Goal: Transaction & Acquisition: Obtain resource

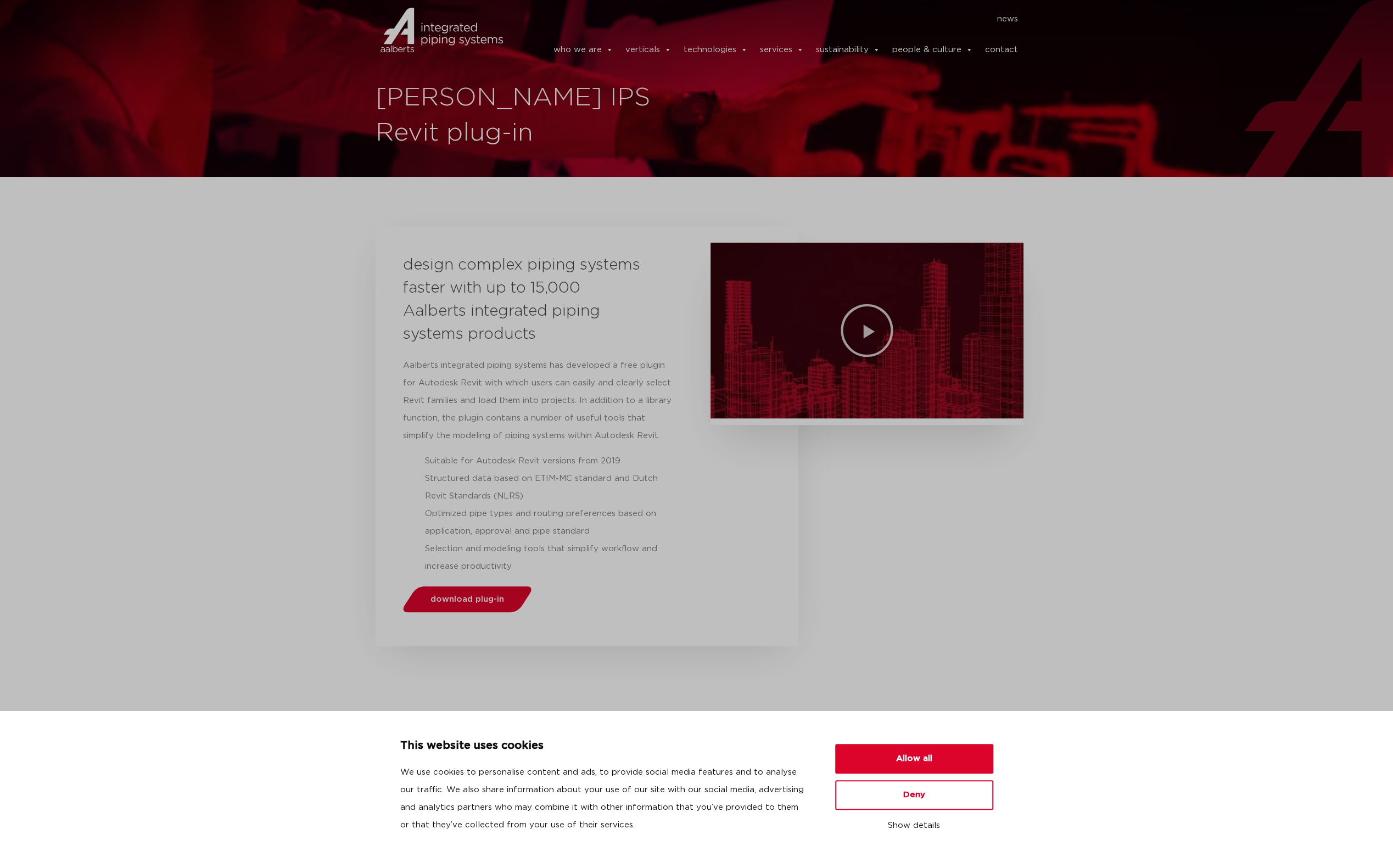
click at [255, 396] on section "design complex piping systems faster with up to 15,000 Aalberts integrated pipi…" at bounding box center [696, 436] width 1393 height 431
click at [875, 763] on button "Allow all" at bounding box center [914, 758] width 158 height 29
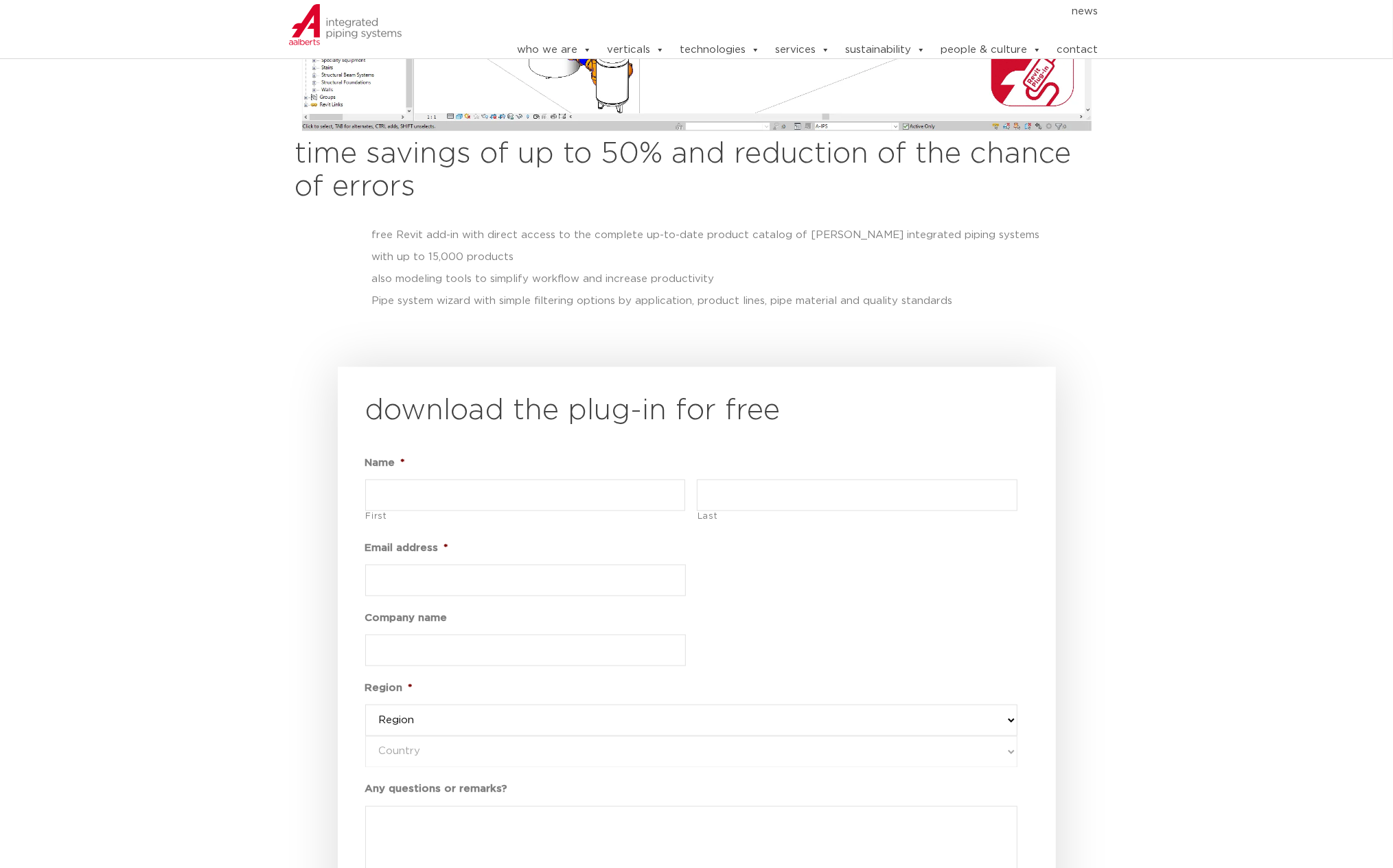
scroll to position [1386, 0]
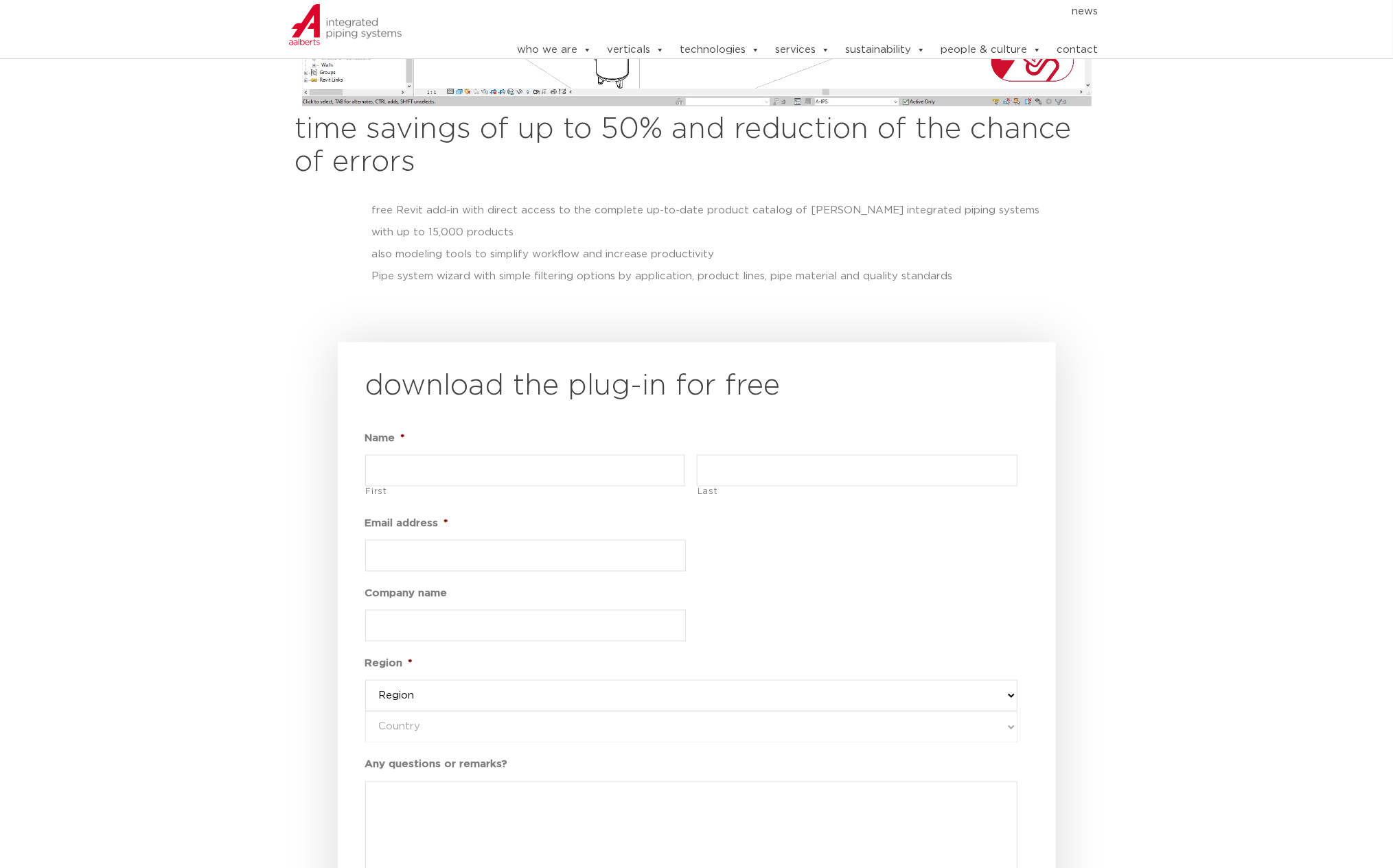
click at [540, 480] on input "First" at bounding box center [526, 470] width 320 height 31
type input "alberto"
type input "zacutti"
type input "a.zacutti@zacuttiengineering.com"
type input "ing zacutti"
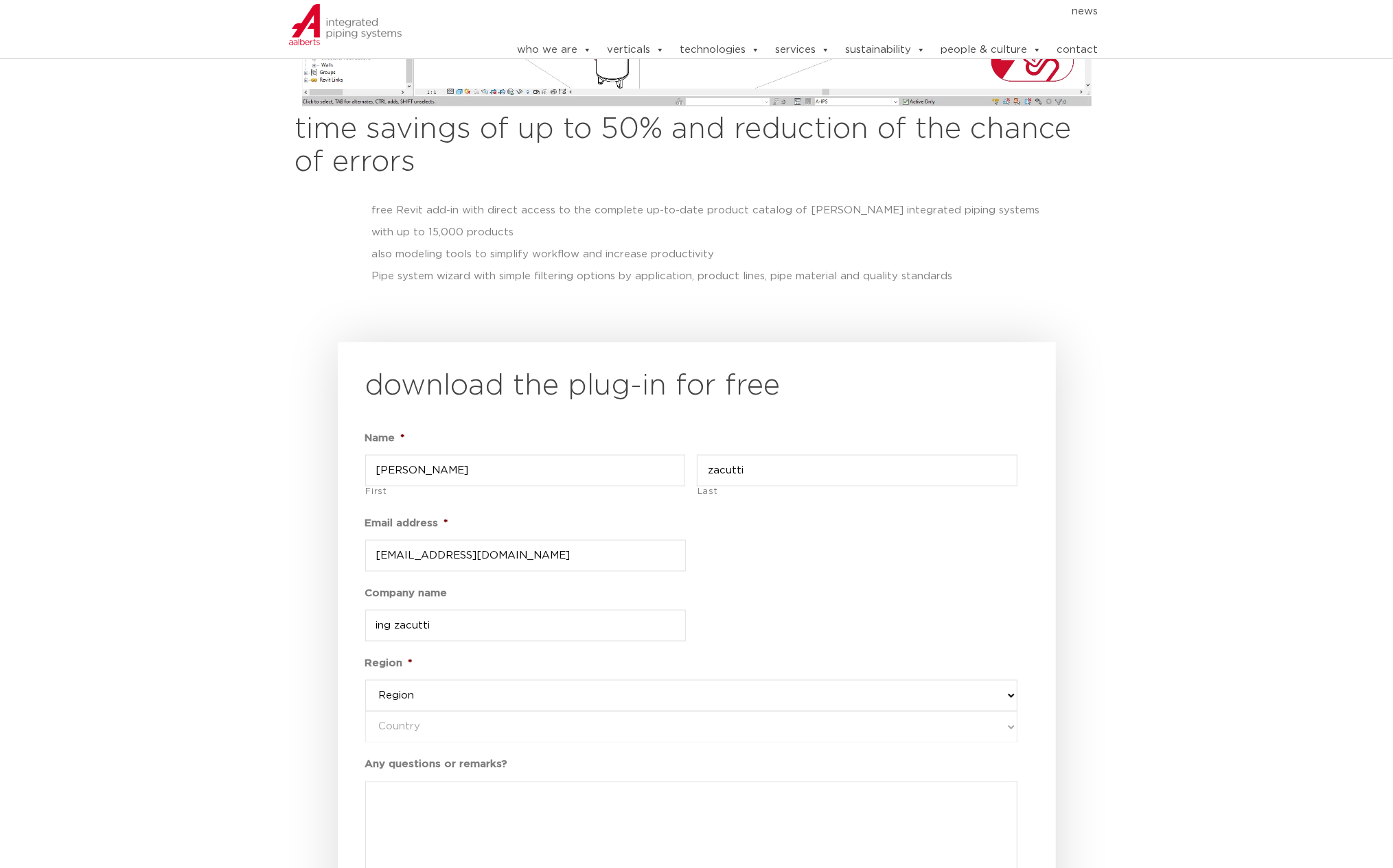
click at [433, 703] on select "Region western-europe america's asia pacific united kingdom and middle east" at bounding box center [691, 696] width 652 height 31
select select "western-europe"
click at [366, 680] on select "Region western-europe america's asia pacific united kingdom and middle east" at bounding box center [691, 696] width 652 height 31
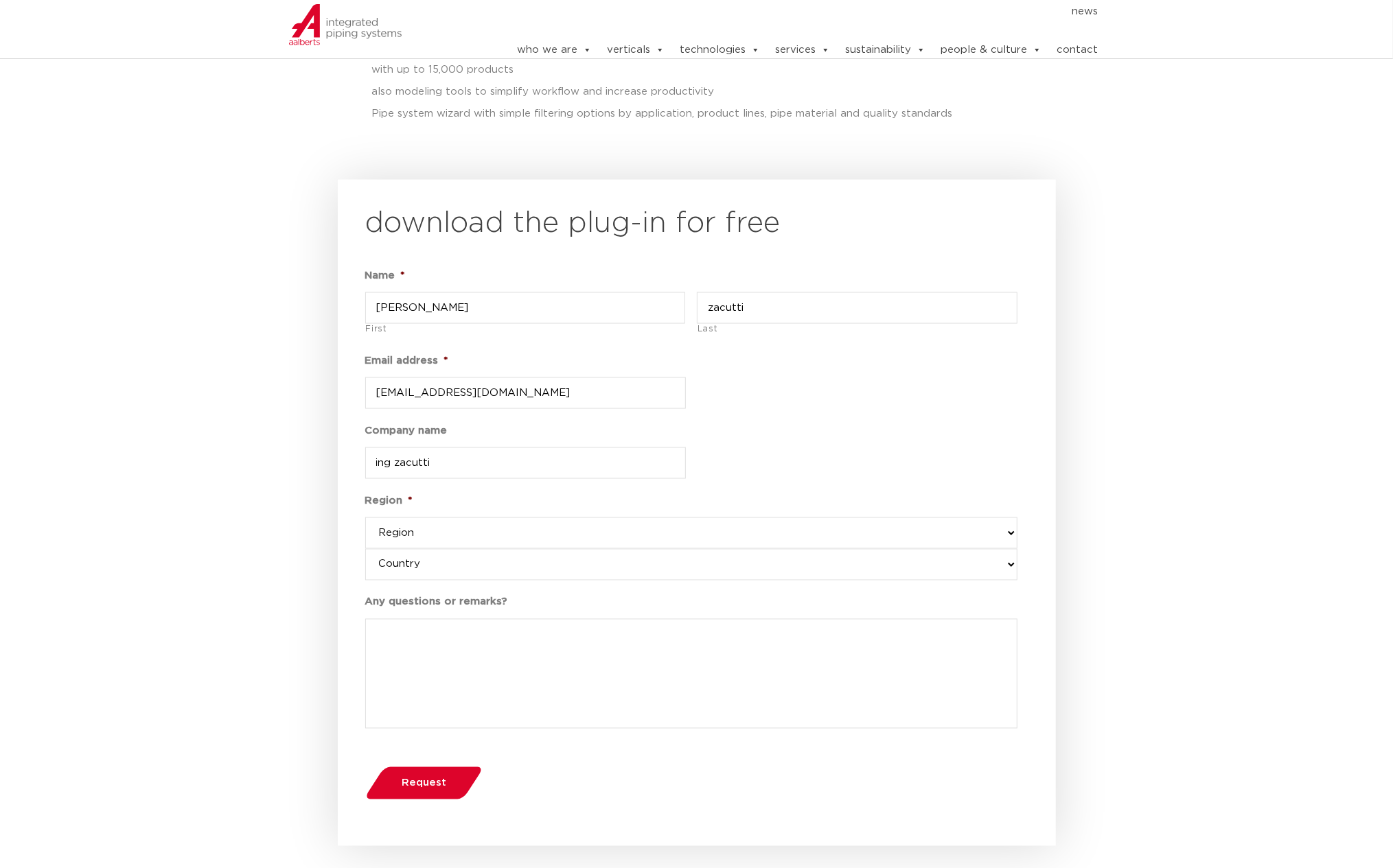
scroll to position [1551, 0]
click at [487, 565] on select "Country netherlands denmark italy germany norway portugal belgium greece finlan…" at bounding box center [691, 562] width 652 height 31
select select "italy"
click at [366, 547] on select "Country netherlands denmark italy germany norway portugal belgium greece finlan…" at bounding box center [691, 562] width 652 height 31
click at [435, 781] on span "Request" at bounding box center [424, 781] width 44 height 10
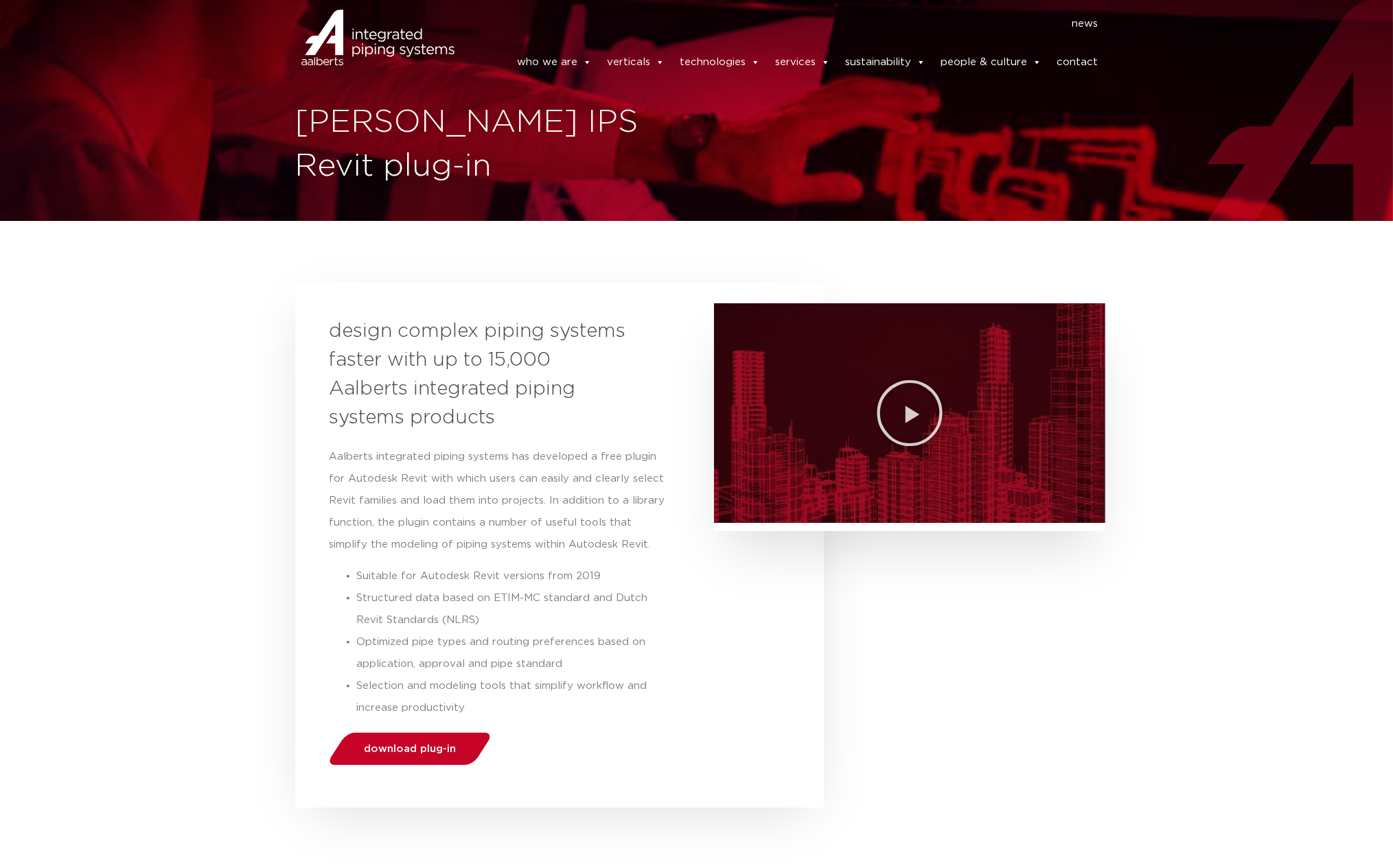
click at [432, 754] on span "download plug-in" at bounding box center [410, 748] width 92 height 10
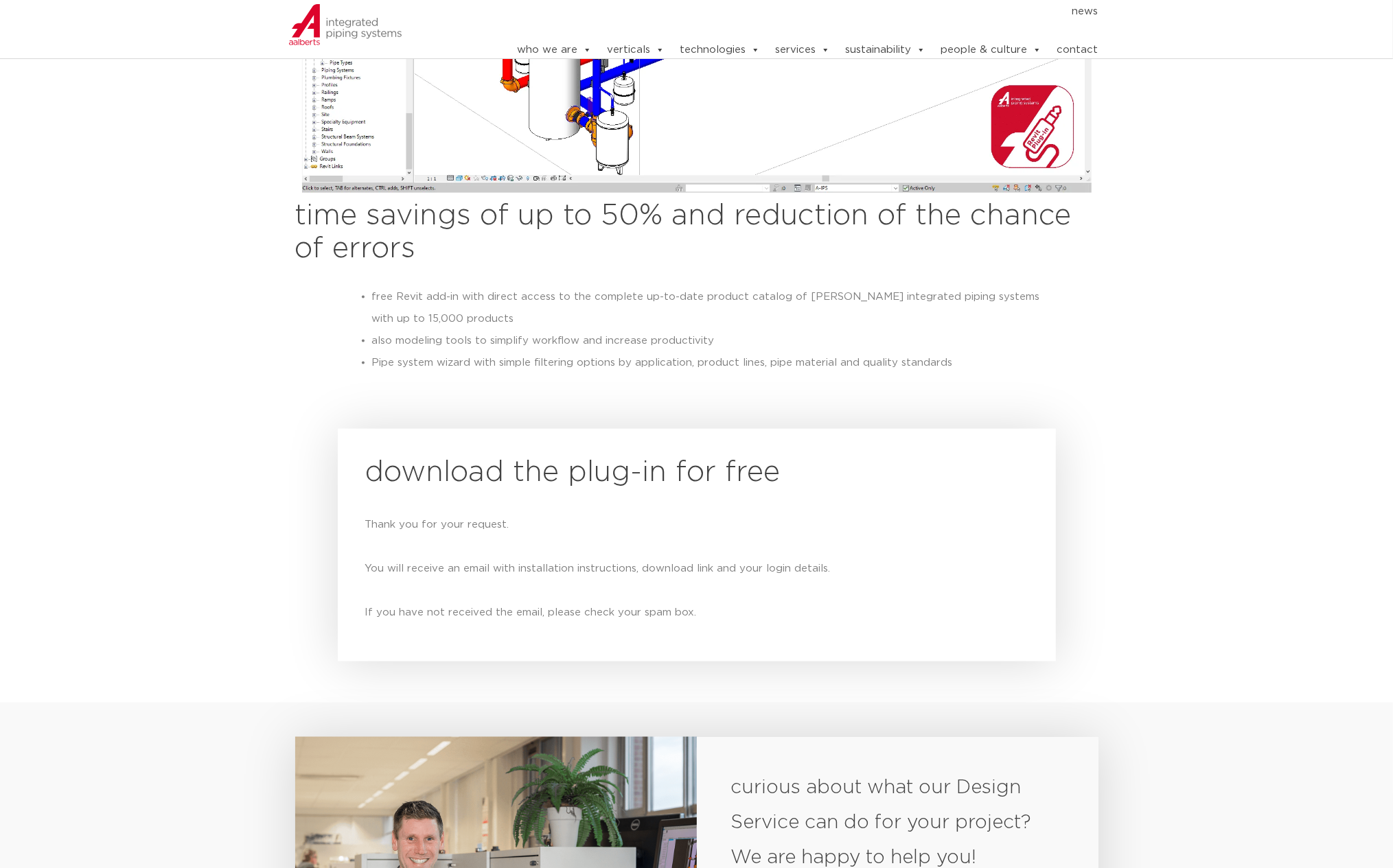
scroll to position [1510, 0]
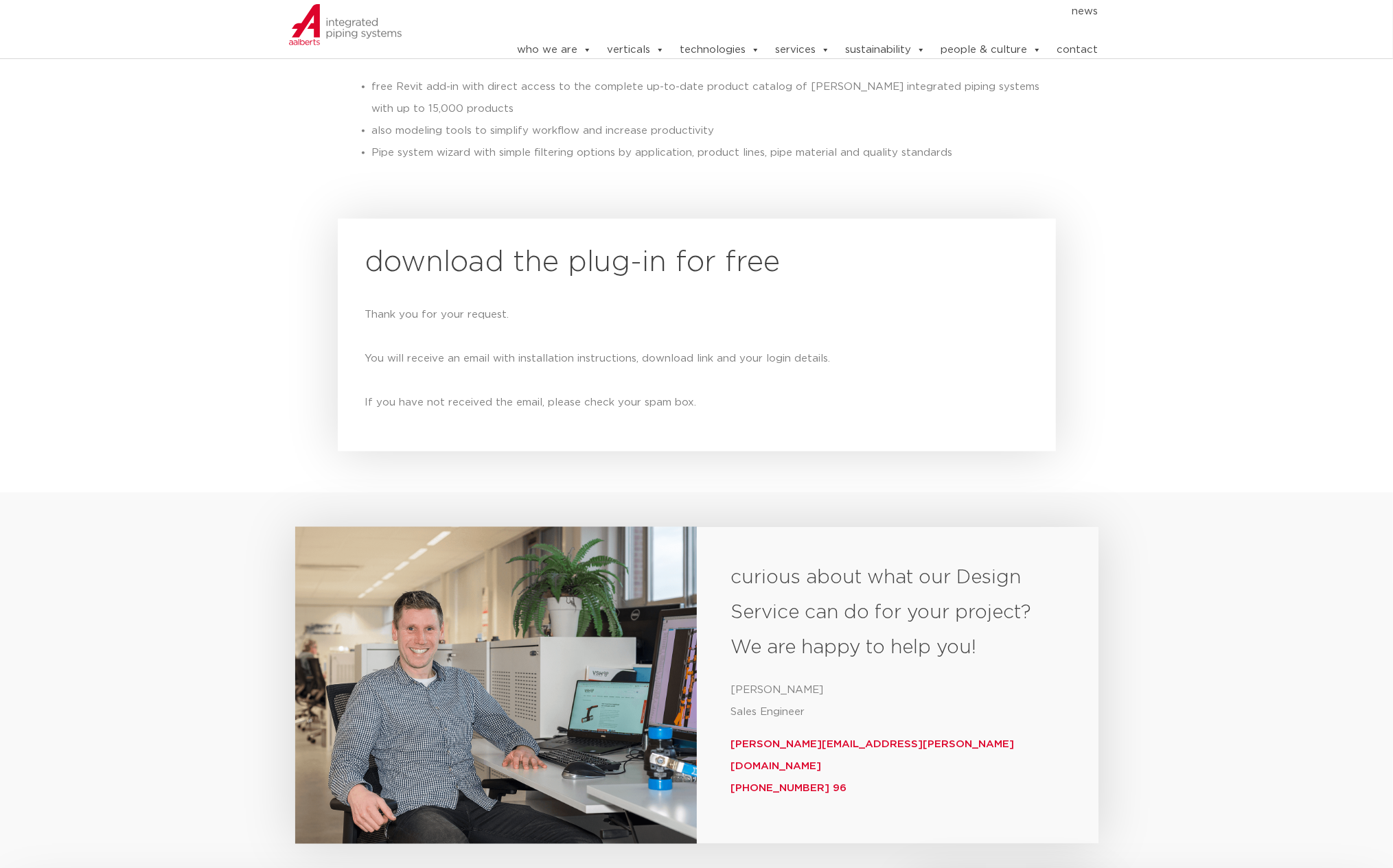
click at [226, 450] on section "download the plug-in for free Thank you for your request. You will receive an e…" at bounding box center [696, 335] width 1393 height 247
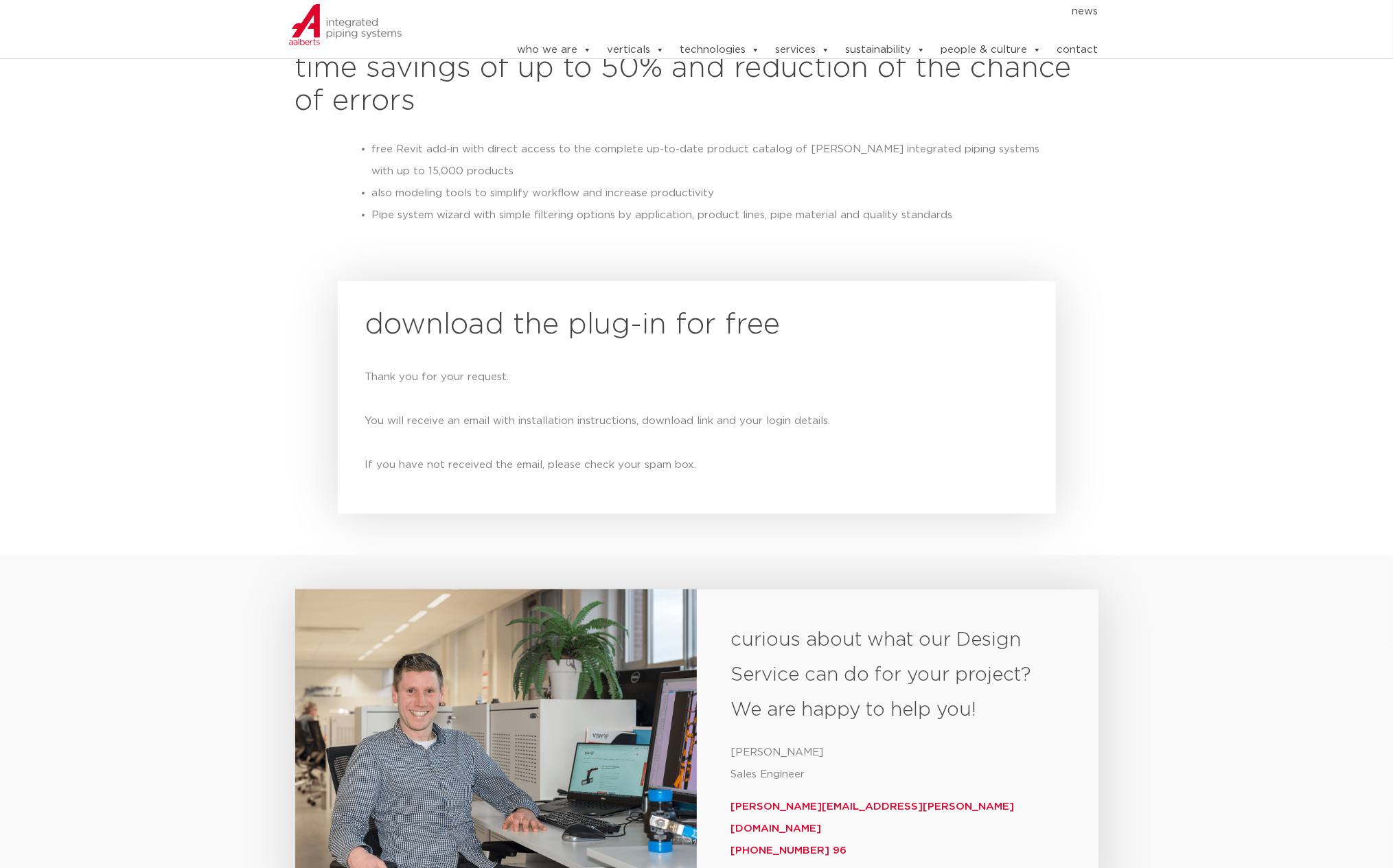
scroll to position [1370, 0]
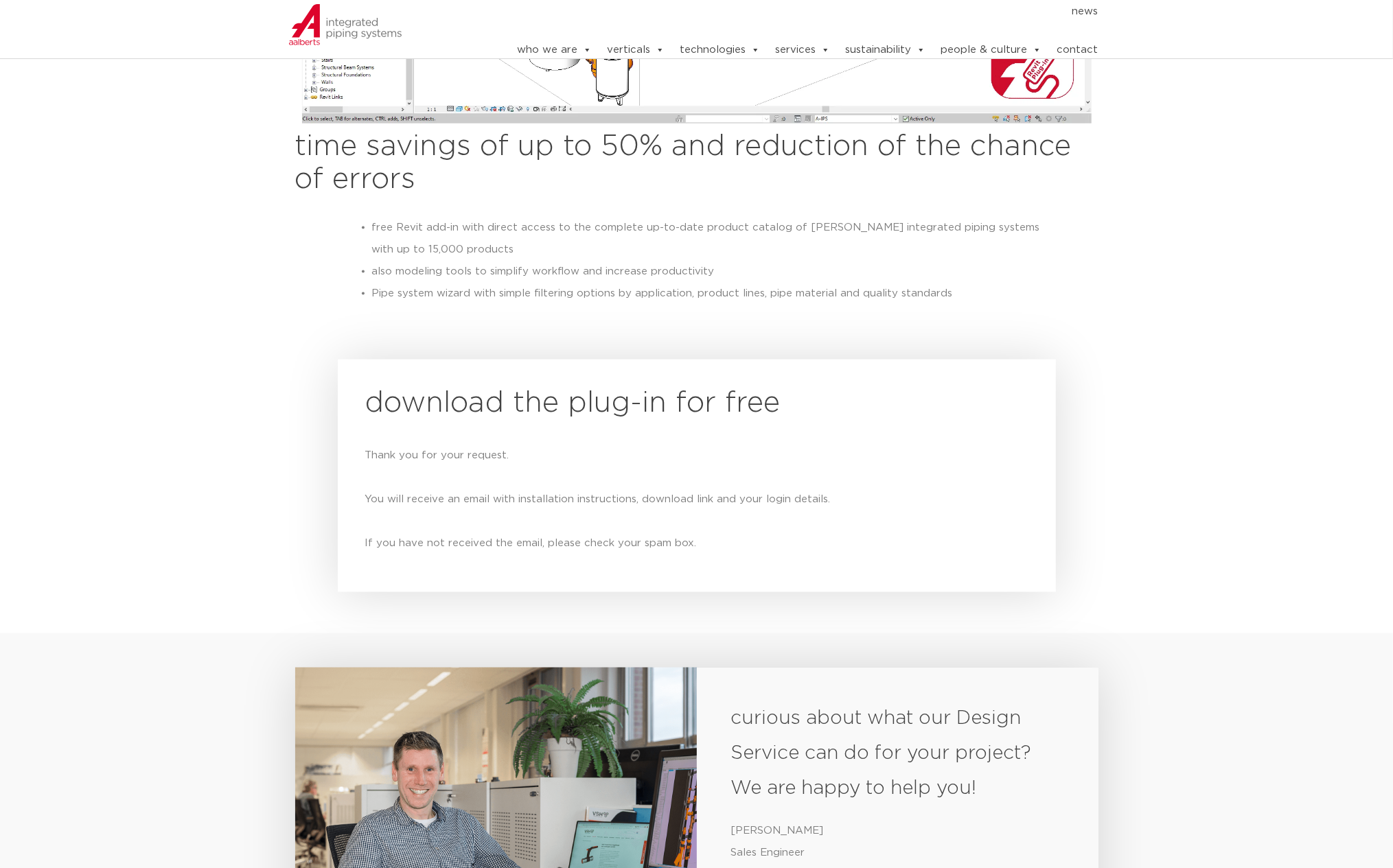
click at [557, 446] on div "Thank you for your request. You will receive an email with installation instruc…" at bounding box center [697, 499] width 663 height 110
drag, startPoint x: 381, startPoint y: 452, endPoint x: 435, endPoint y: 455, distance: 54.1
click at [434, 454] on div "Thank you for your request. You will receive an email with installation instruc…" at bounding box center [697, 499] width 663 height 110
drag, startPoint x: 435, startPoint y: 455, endPoint x: 842, endPoint y: 501, distance: 409.6
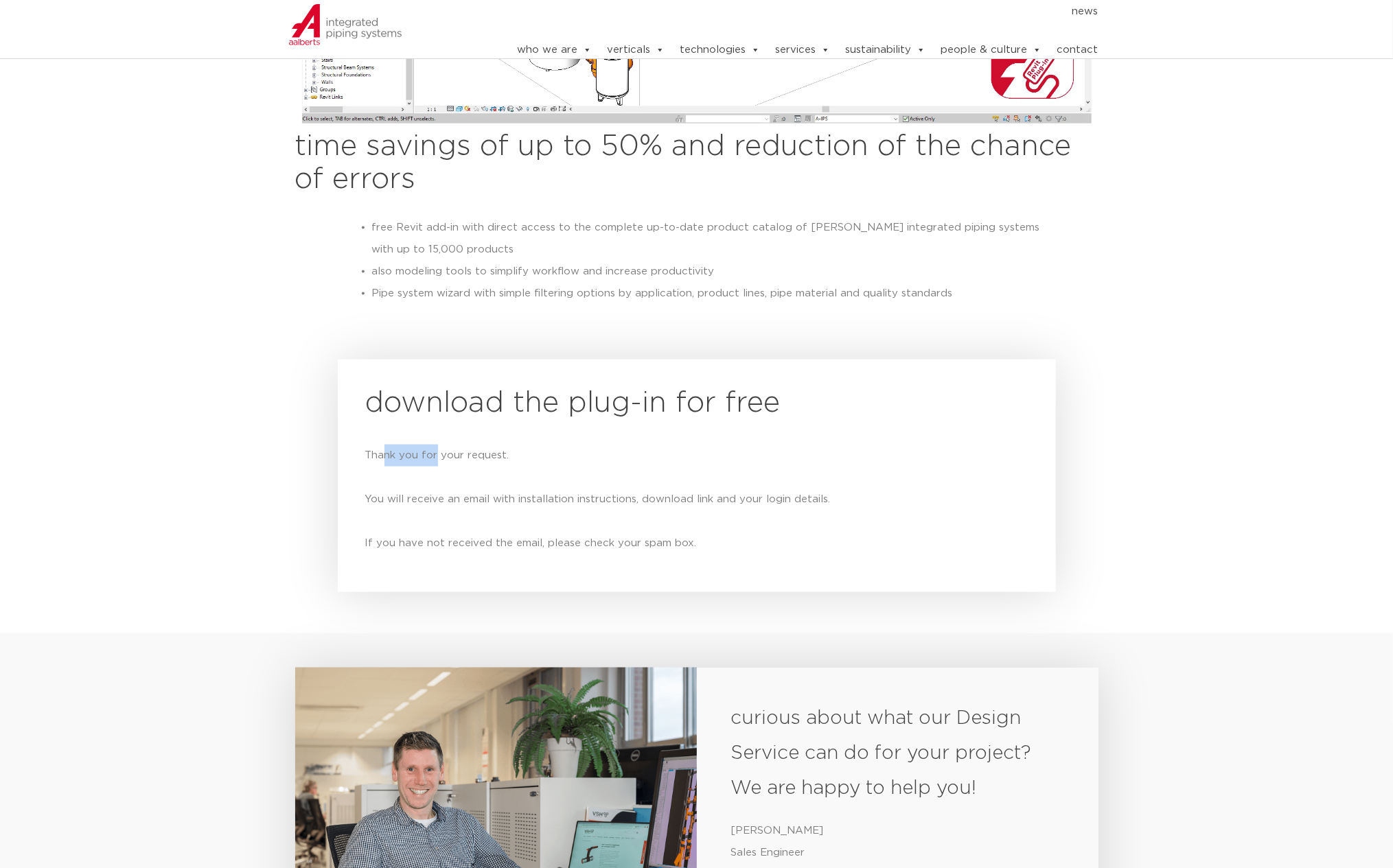
click at [842, 501] on div "Thank you for your request. You will receive an email with installation instruc…" at bounding box center [697, 499] width 663 height 110
drag, startPoint x: 360, startPoint y: 552, endPoint x: 692, endPoint y: 538, distance: 332.3
click at [692, 538] on div "download the plug-in for free Thank you for your request. You will receive an e…" at bounding box center [697, 477] width 718 height 234
